Goal: Check status: Check status

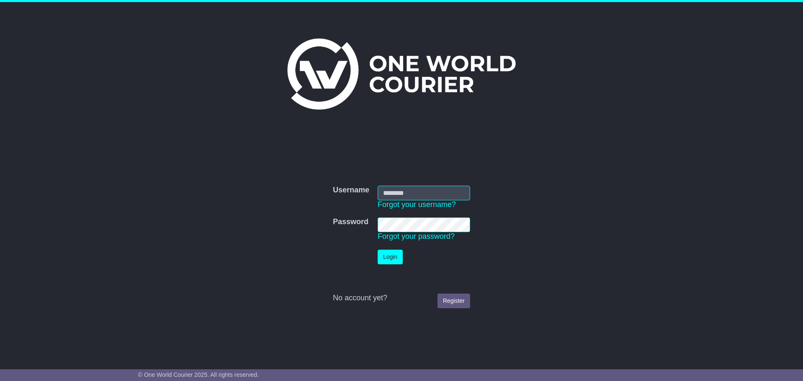
type input "**********"
click at [391, 253] on button "Login" at bounding box center [390, 257] width 25 height 15
